Goal: Navigation & Orientation: Find specific page/section

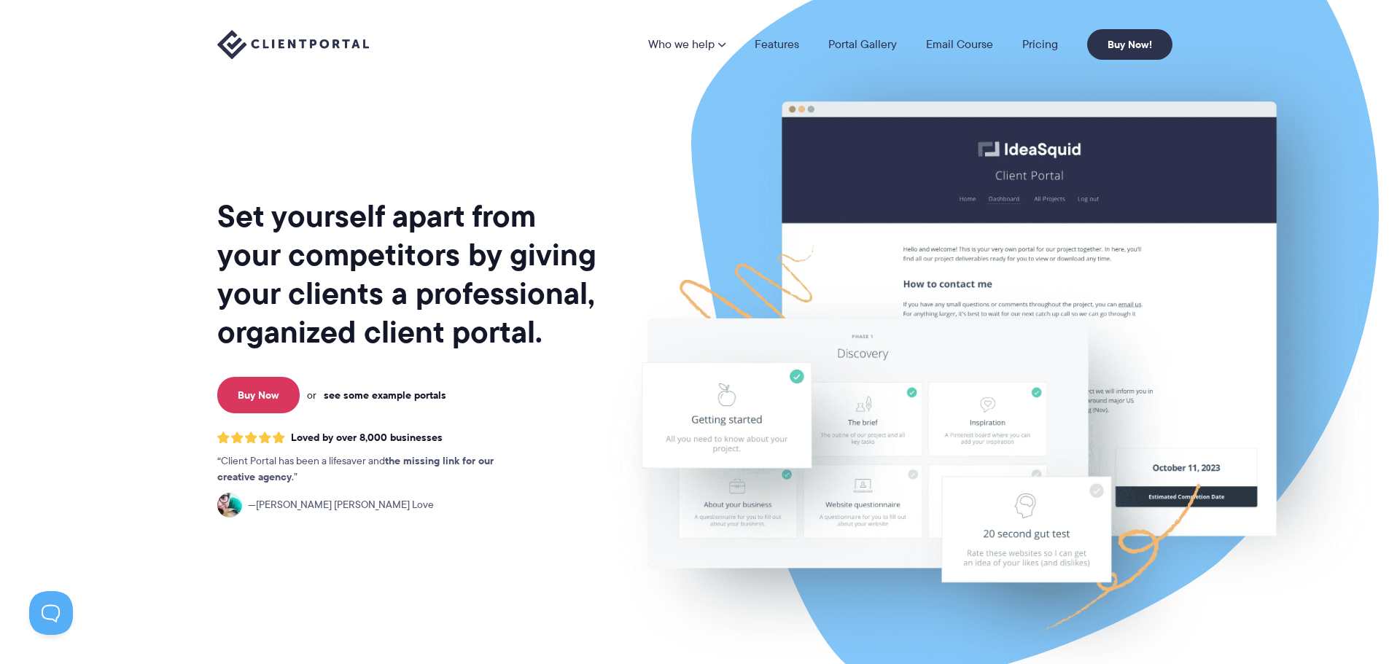
click at [404, 395] on link "see some example portals" at bounding box center [385, 395] width 123 height 13
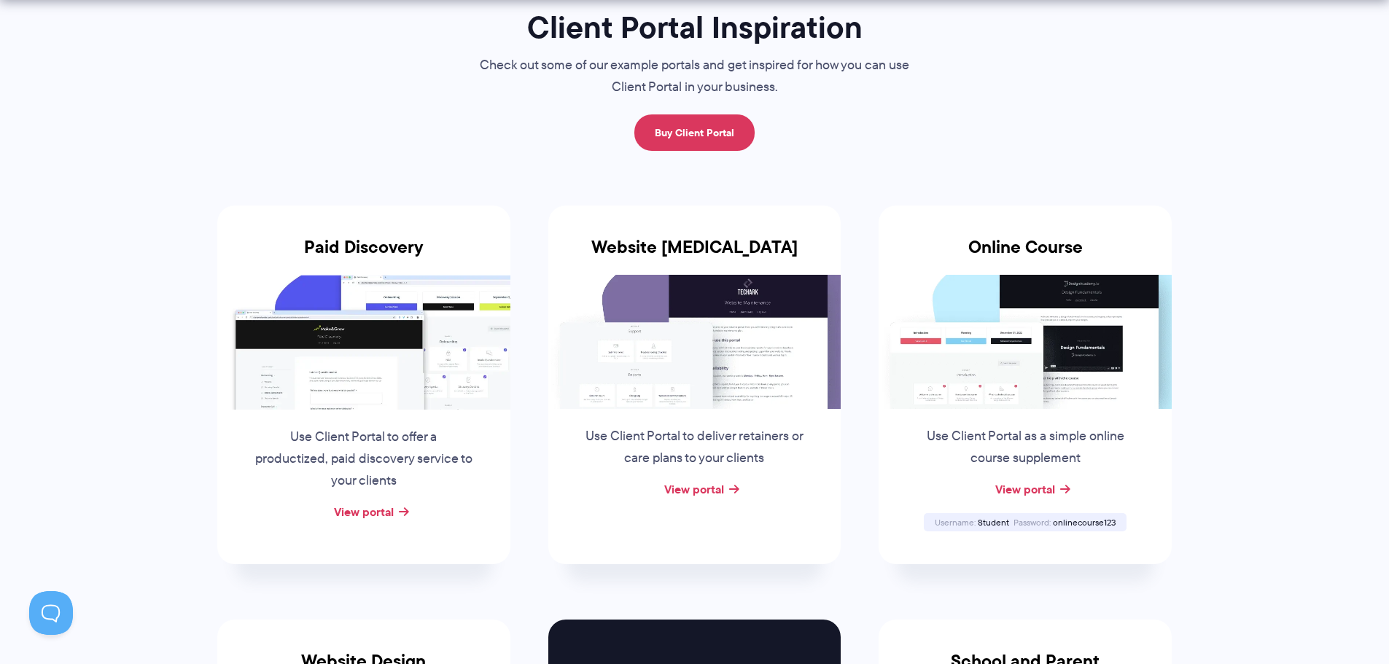
scroll to position [146, 0]
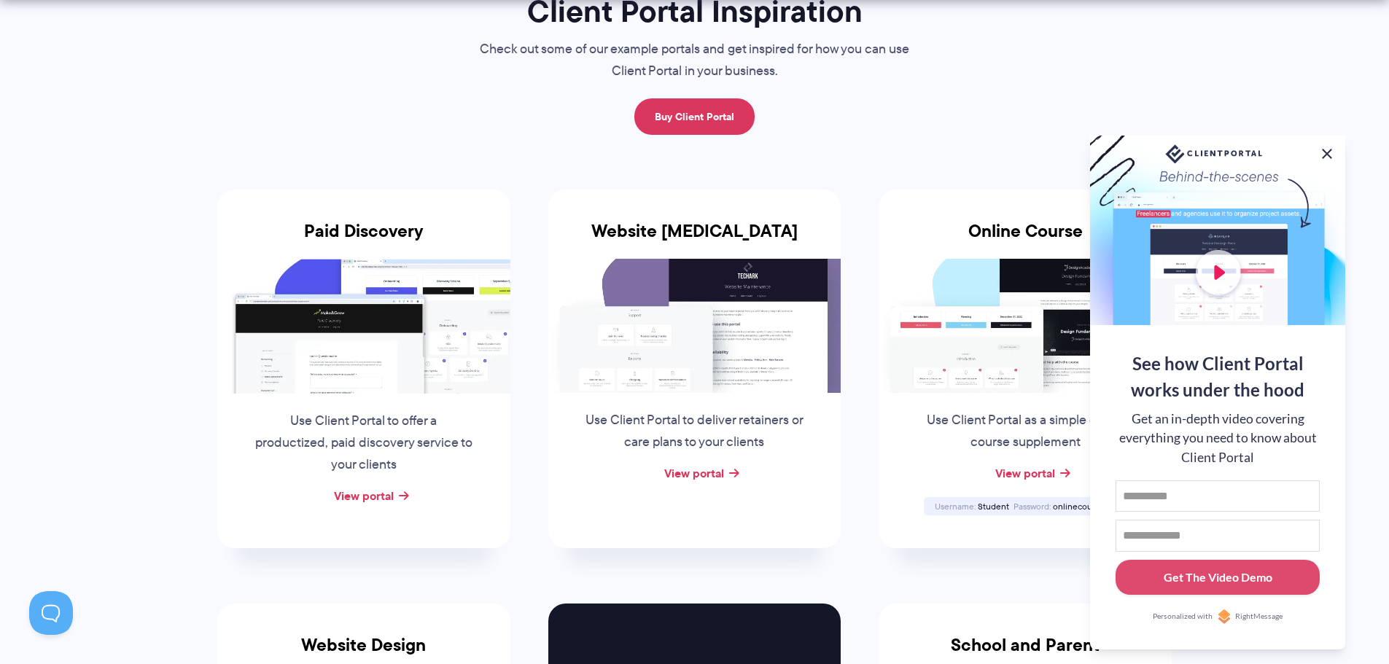
click at [1332, 153] on button at bounding box center [1328, 154] width 18 height 18
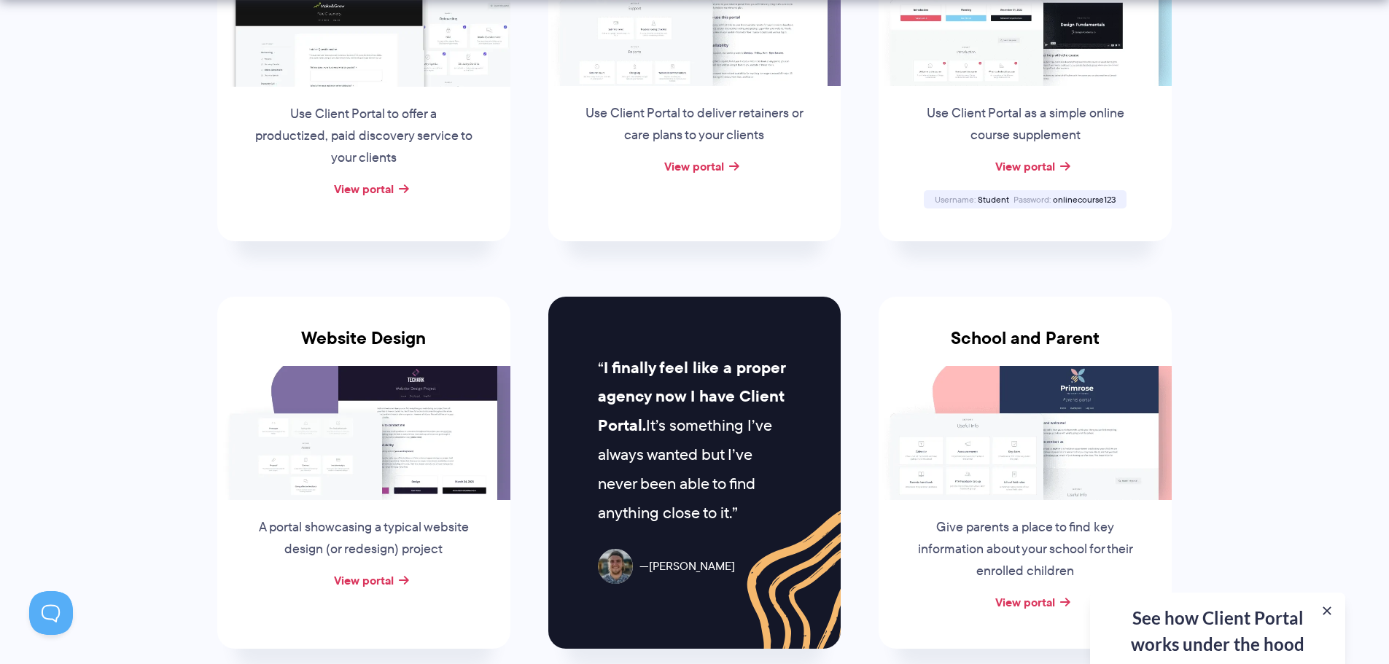
scroll to position [510, 0]
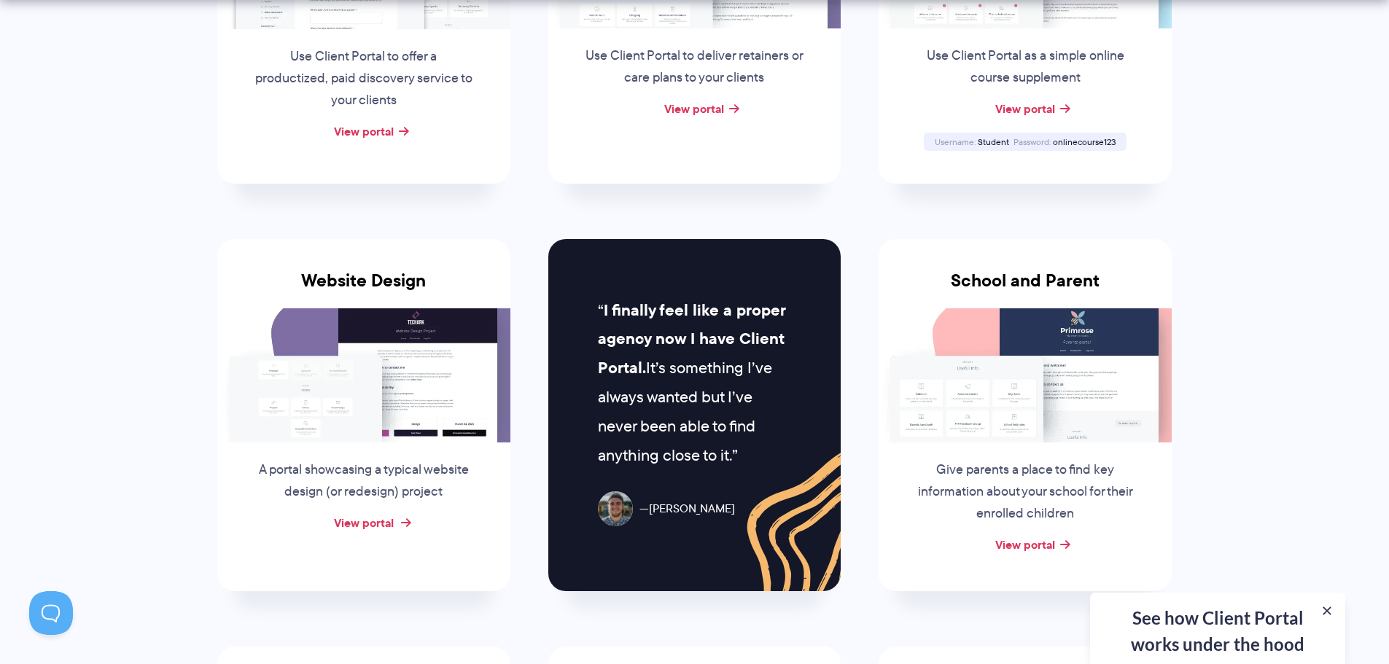
click at [384, 522] on link "View portal" at bounding box center [364, 523] width 60 height 18
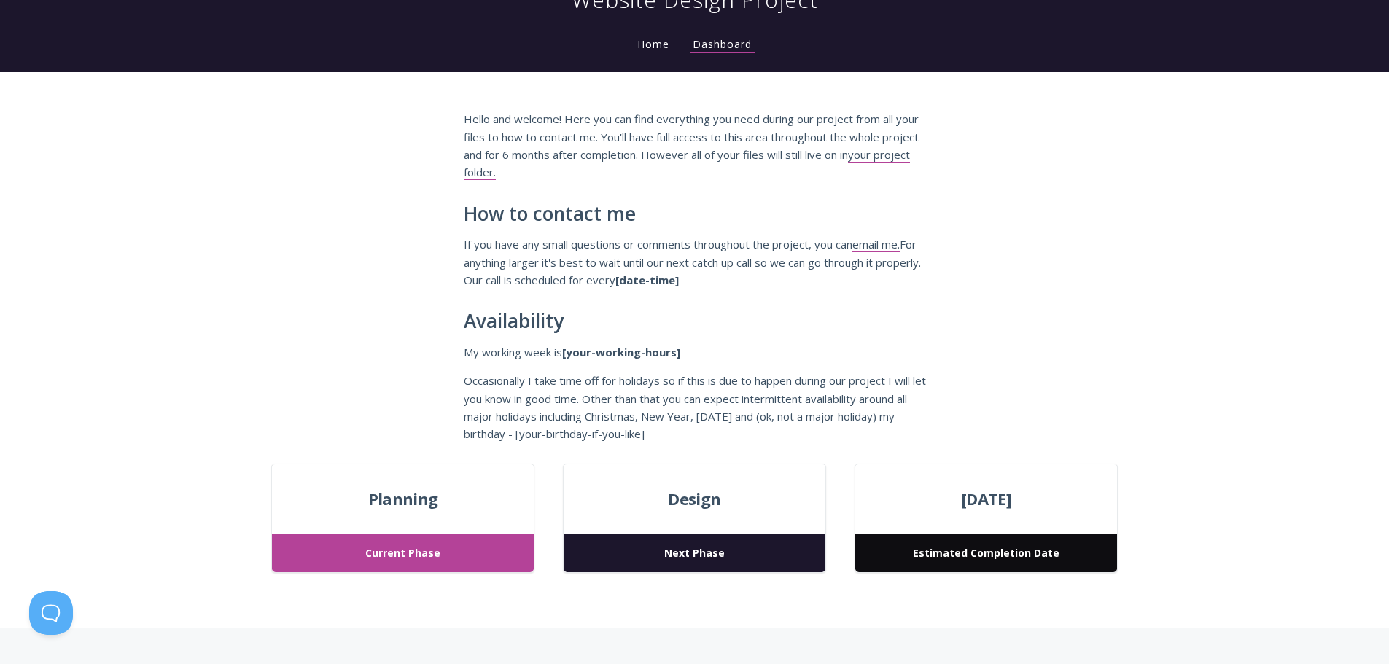
scroll to position [146, 0]
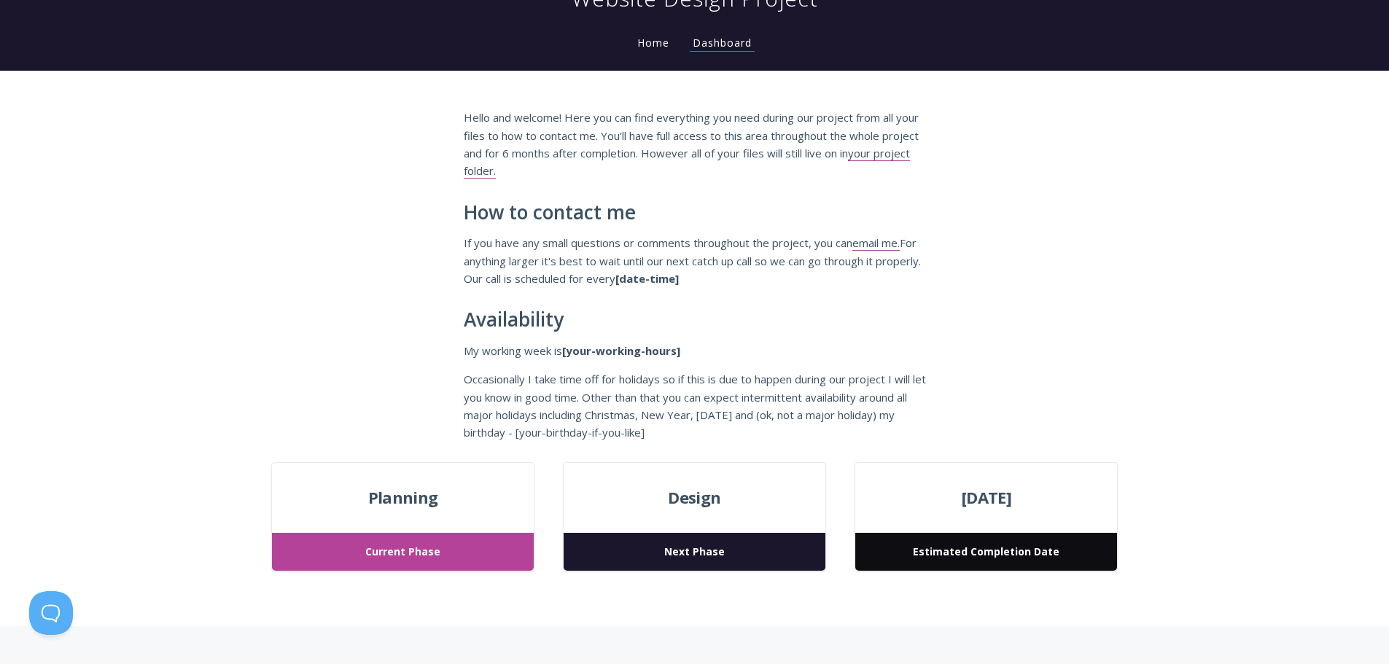
click at [401, 554] on span "Current Phase" at bounding box center [402, 552] width 261 height 39
click at [428, 477] on div "Planning Current Phase" at bounding box center [402, 517] width 263 height 110
click at [688, 508] on span "Design" at bounding box center [694, 498] width 261 height 26
click at [702, 549] on span "Next Phase" at bounding box center [694, 552] width 261 height 39
click at [1028, 557] on span "Estimated Completion Date" at bounding box center [985, 552] width 261 height 39
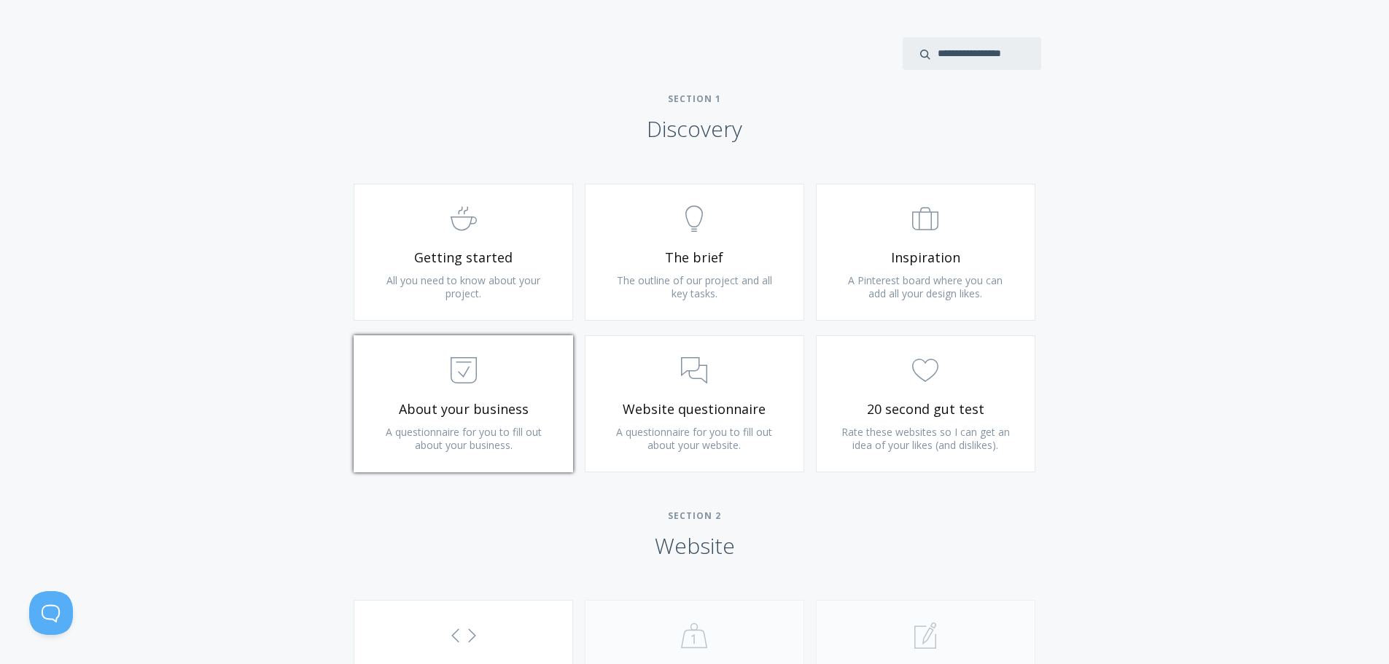
scroll to position [802, 0]
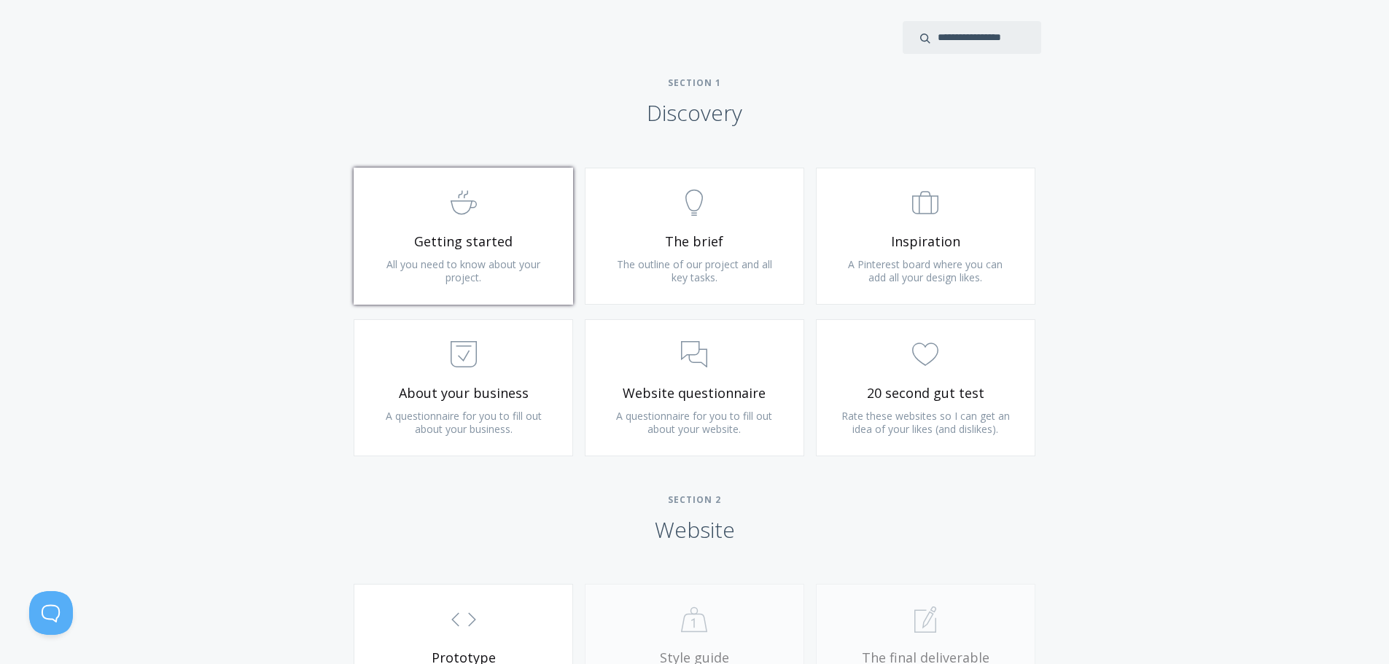
click at [466, 273] on span "All you need to know about your project." at bounding box center [464, 270] width 154 height 27
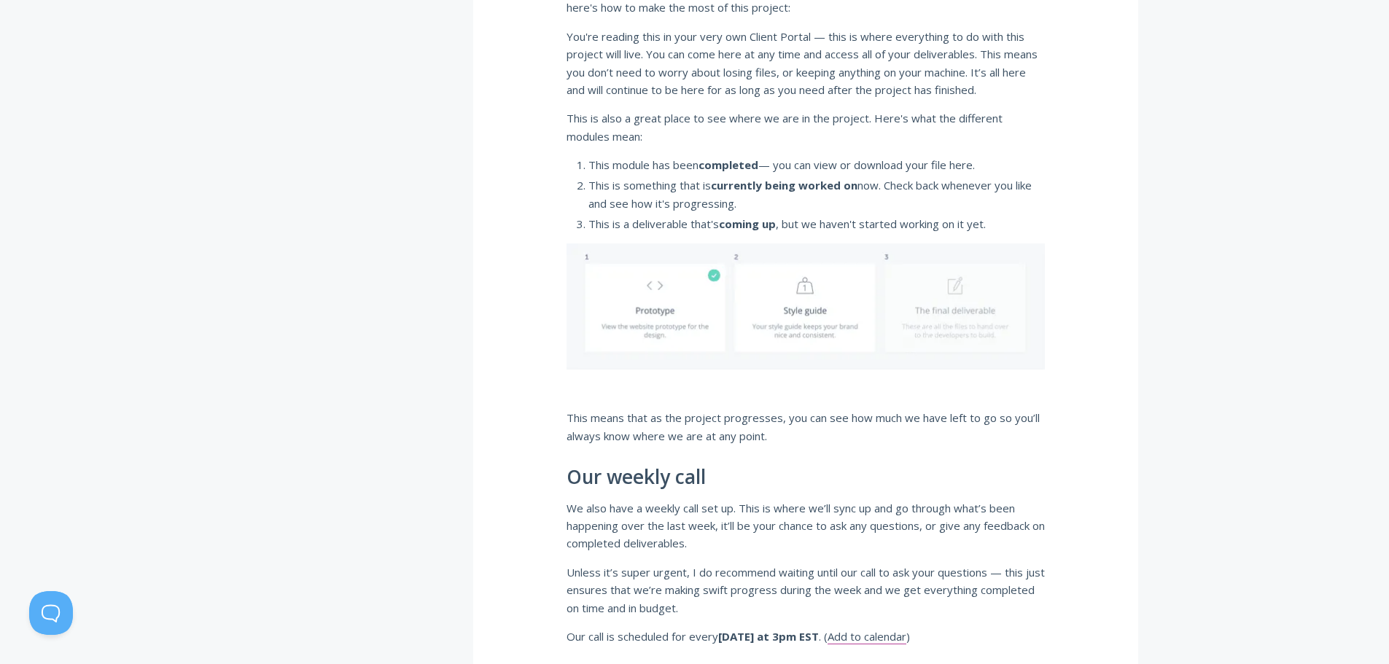
scroll to position [514, 0]
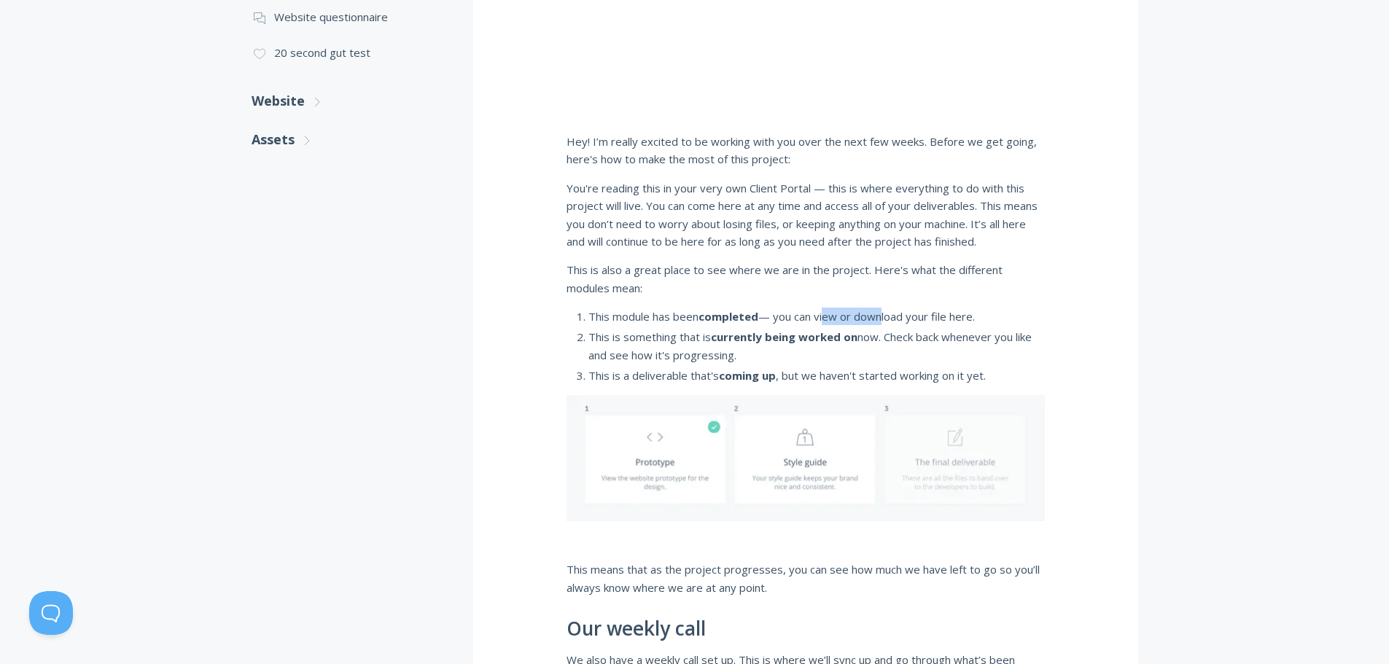
drag, startPoint x: 826, startPoint y: 316, endPoint x: 885, endPoint y: 319, distance: 58.5
click at [885, 319] on li "This module has been completed — you can view or download your file here." at bounding box center [817, 317] width 457 height 18
click at [737, 342] on strong "currently being worked on" at bounding box center [784, 337] width 147 height 15
click at [920, 316] on li "This module has been completed — you can view or download your file here." at bounding box center [817, 317] width 457 height 18
click at [767, 320] on li "This module has been completed — you can view or download your file here." at bounding box center [817, 317] width 457 height 18
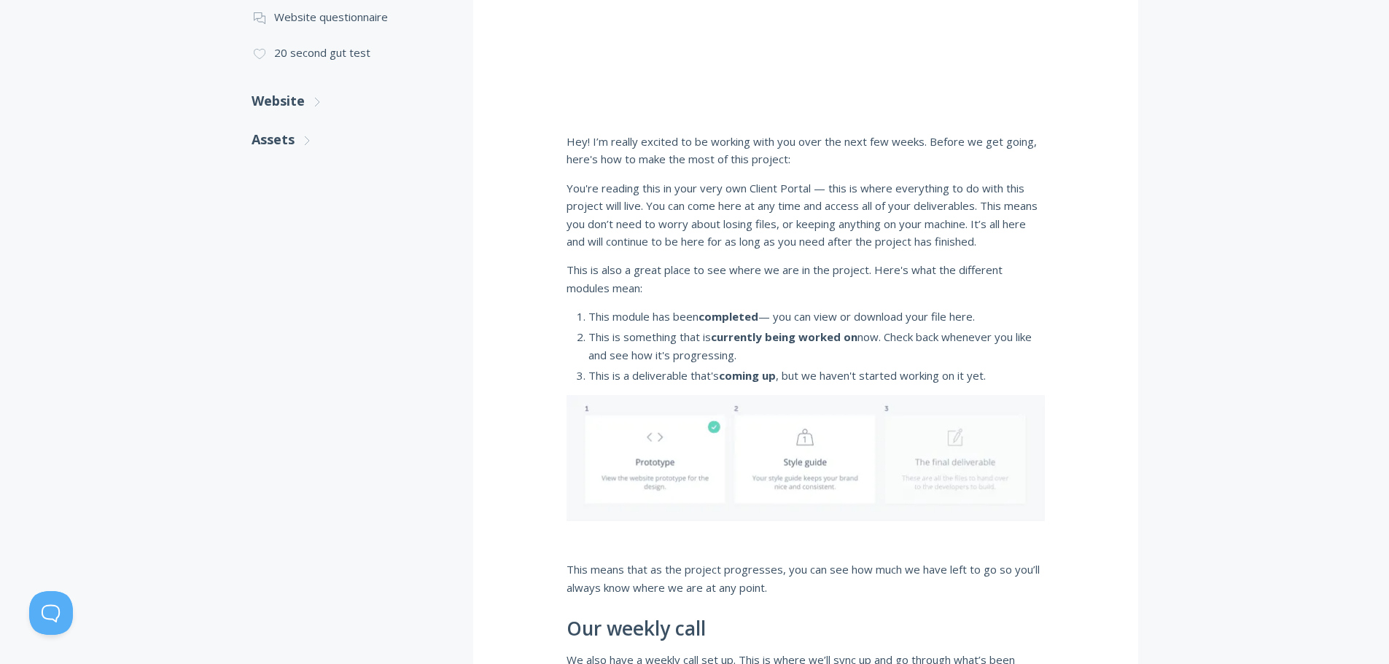
click at [944, 314] on li "This module has been completed — you can view or download your file here." at bounding box center [817, 317] width 457 height 18
click at [968, 316] on li "This module has been completed — you can view or download your file here." at bounding box center [817, 317] width 457 height 18
drag, startPoint x: 772, startPoint y: 343, endPoint x: 803, endPoint y: 346, distance: 30.8
click at [803, 346] on li "This is something that is currently being worked on now. Check back whenever yo…" at bounding box center [817, 346] width 457 height 36
click at [850, 341] on strong "currently being worked on" at bounding box center [784, 337] width 147 height 15
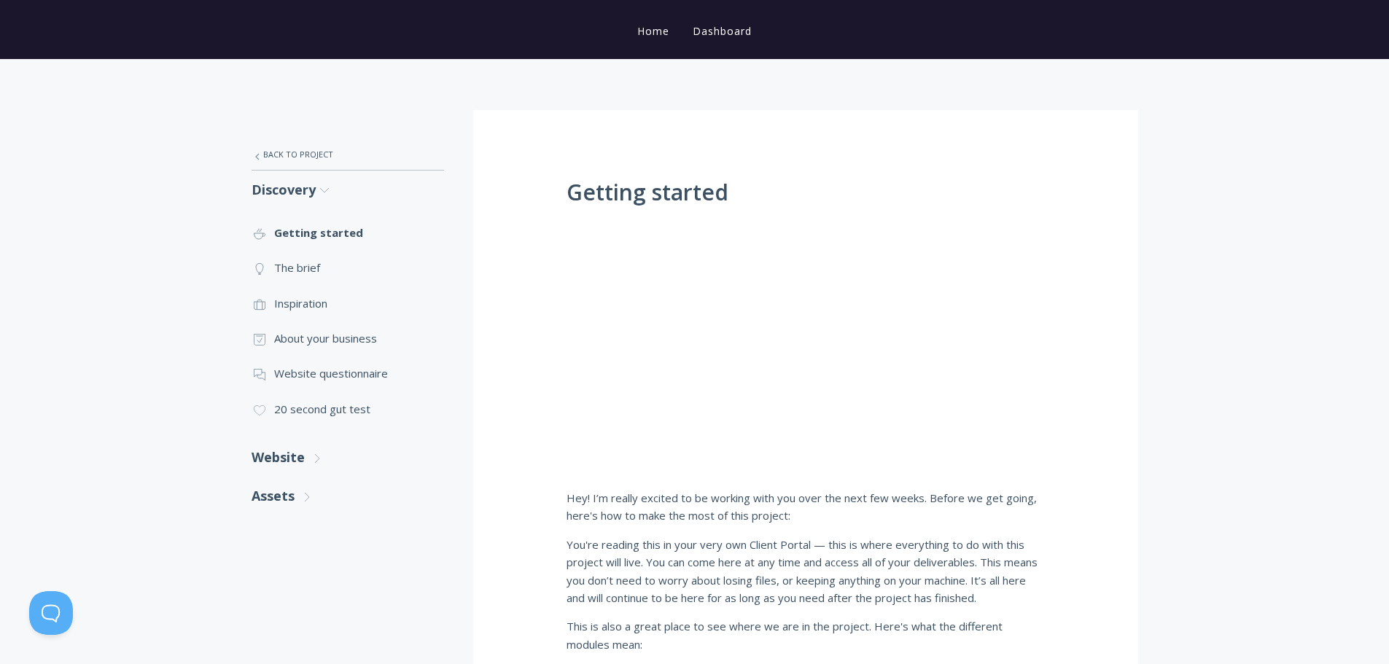
scroll to position [150, 0]
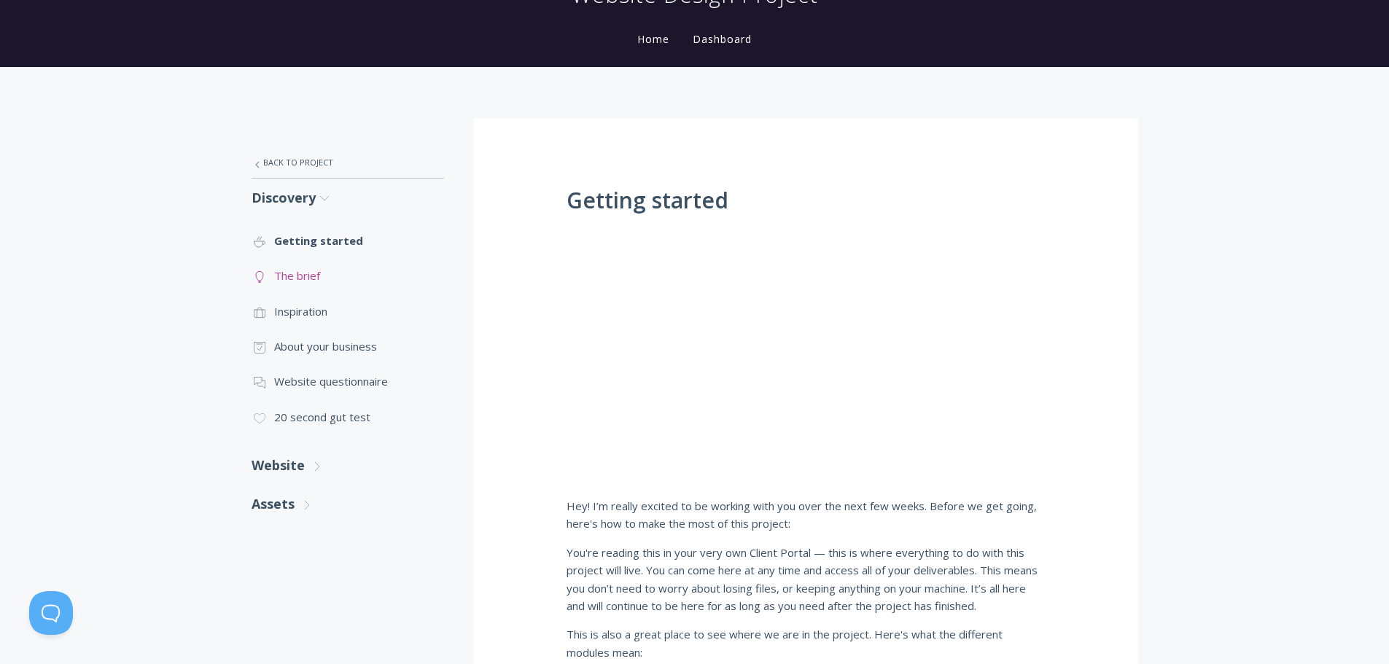
click at [308, 278] on link ".st0{fill:none;stroke:#000000;stroke-width:2;stroke-miterlimit:10;} Untitled-14…" at bounding box center [348, 275] width 193 height 35
click at [298, 311] on link ".st0{fill:none;stroke:#000000;stroke-width:2;stroke-miterlimit:10;} Untitled-20…" at bounding box center [348, 311] width 193 height 35
click at [349, 349] on link ".st0{fill:none;stroke:#000000;stroke-width:2;stroke-miterlimit:10;} Untitled-18…" at bounding box center [348, 346] width 193 height 35
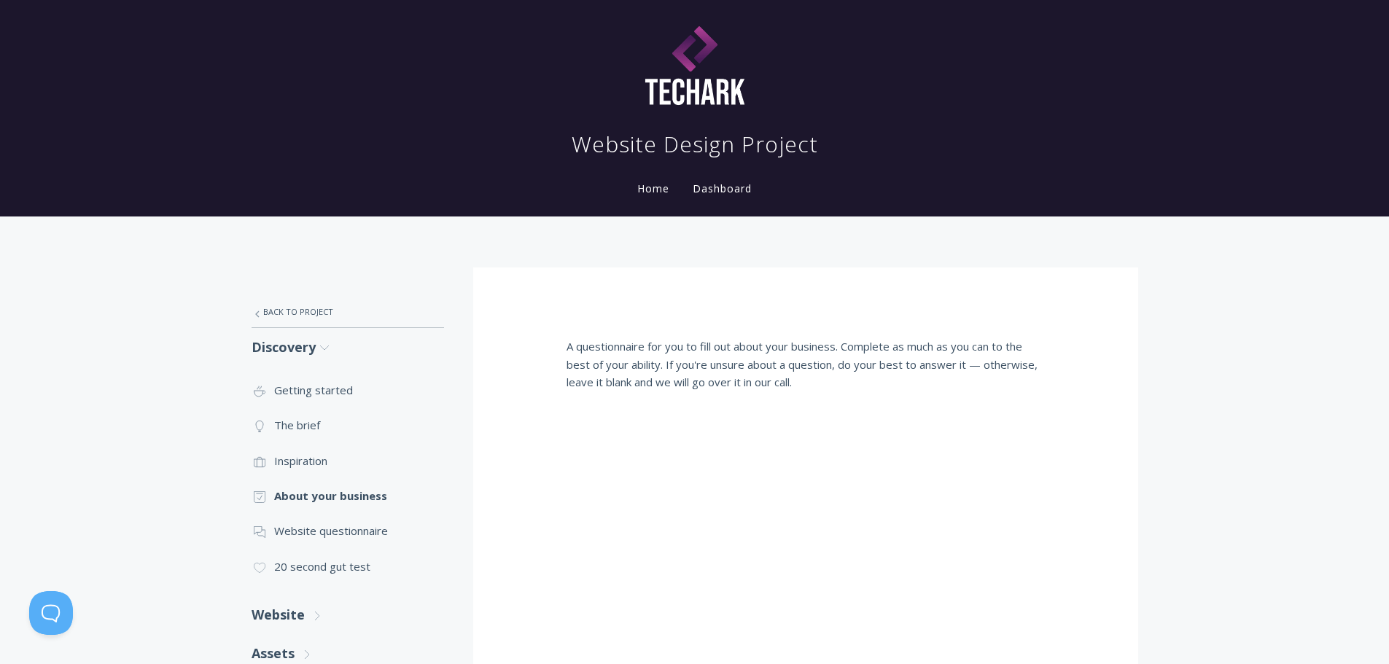
click at [646, 191] on link "Home" at bounding box center [653, 189] width 38 height 14
